Goal: Navigation & Orientation: Find specific page/section

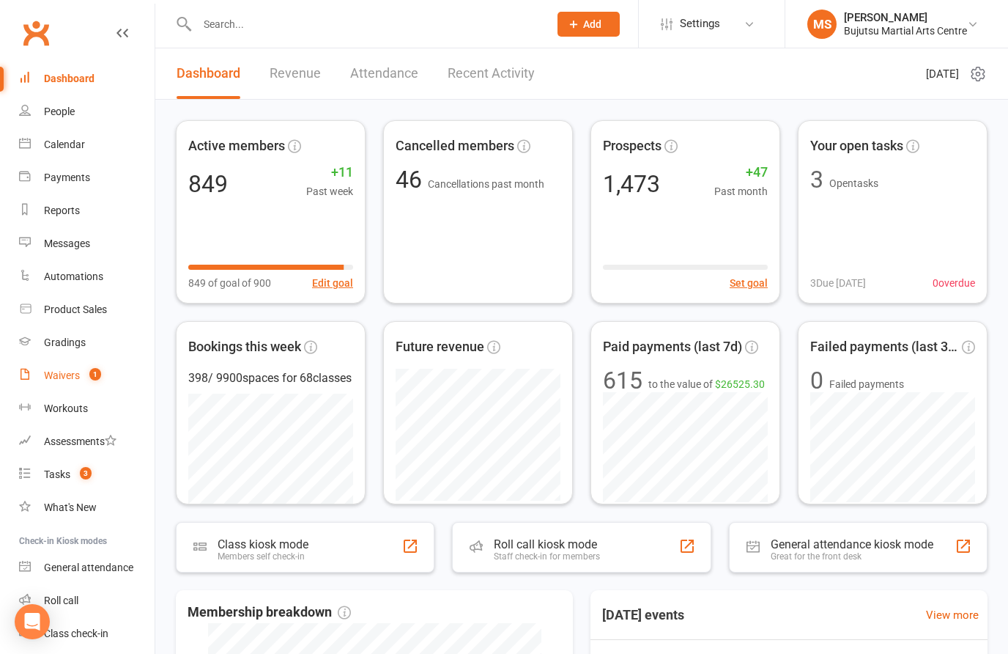
click at [72, 366] on link "Waivers 1" at bounding box center [87, 375] width 136 height 33
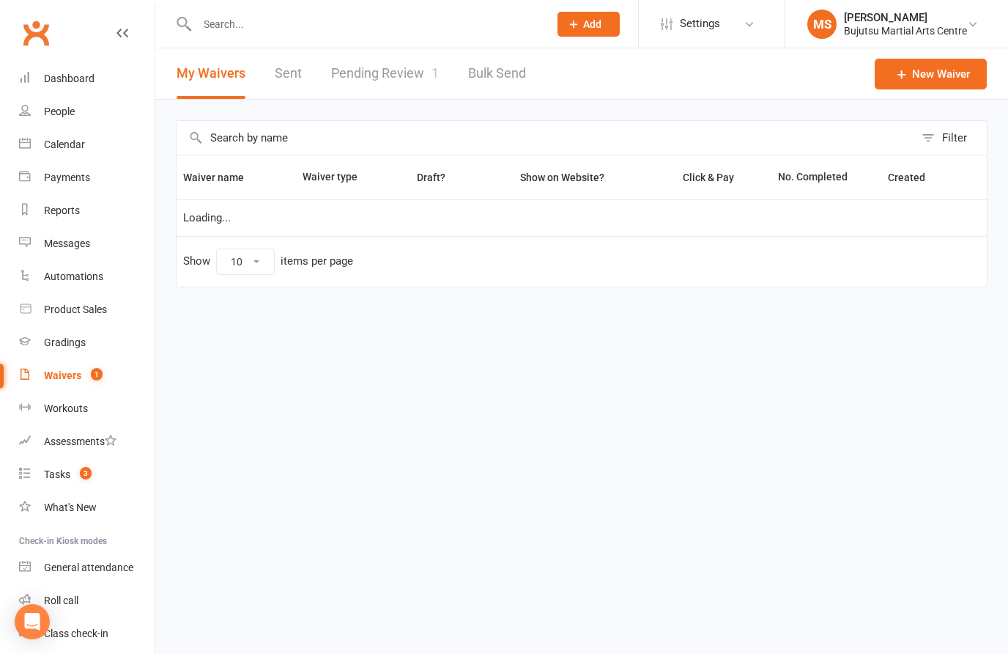
select select "50"
click at [388, 70] on link "Pending Review 1" at bounding box center [385, 73] width 108 height 51
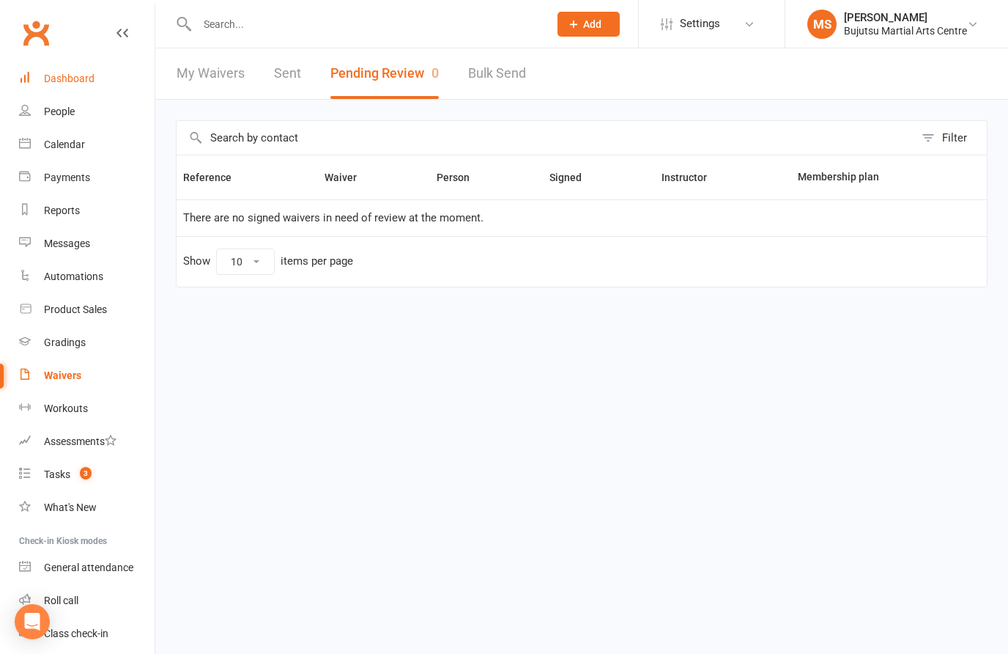
click at [77, 75] on div "Dashboard" at bounding box center [69, 79] width 51 height 12
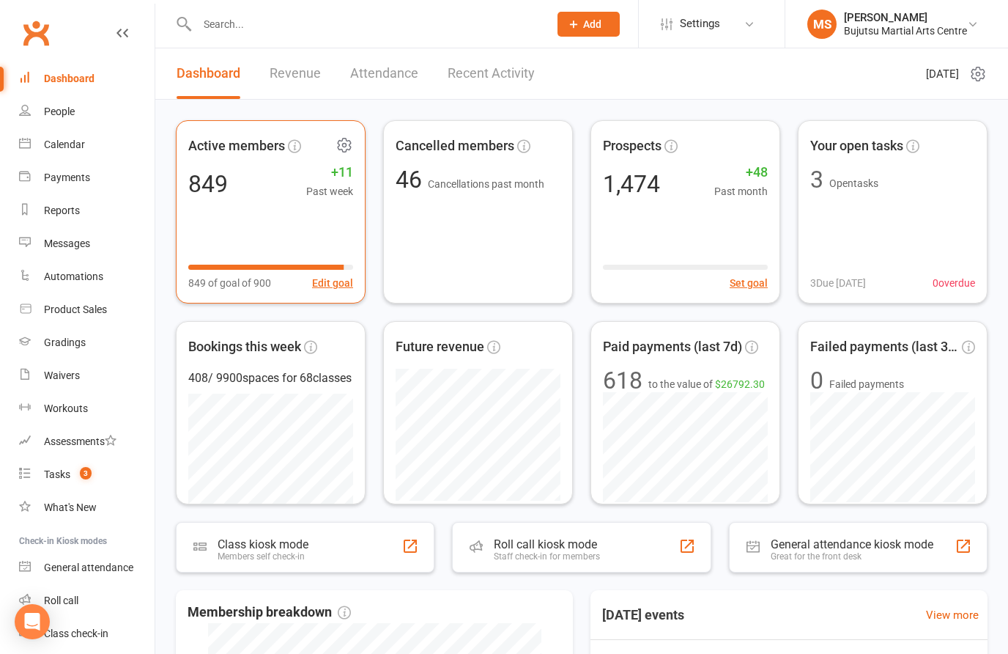
click at [296, 230] on div "Active members 849 +11 Past week 849 of goal of 900 Edit goal" at bounding box center [271, 211] width 190 height 183
